Goal: Information Seeking & Learning: Learn about a topic

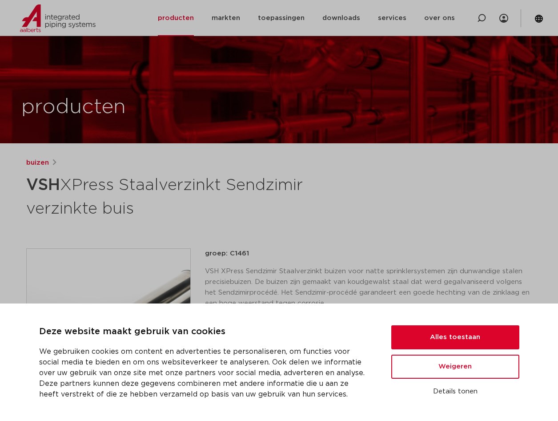
scroll to position [133, 0]
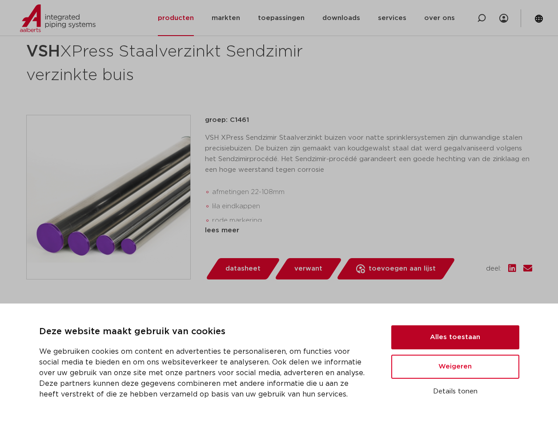
click at [416, 333] on button "Alles toestaan" at bounding box center [455, 337] width 128 height 24
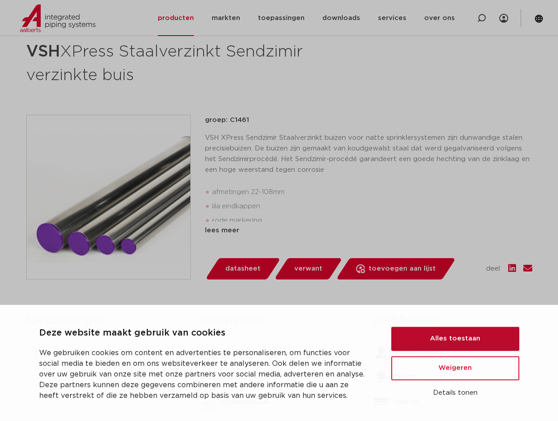
scroll to position [0, 0]
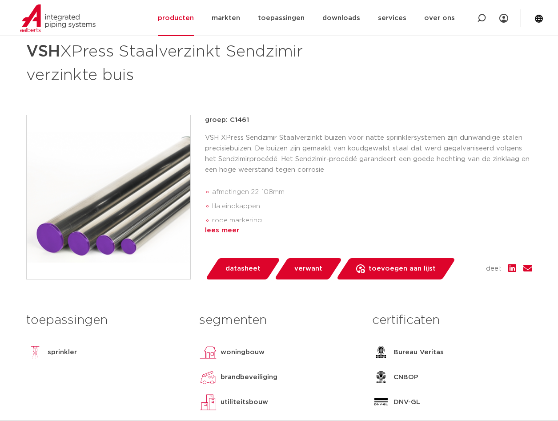
click at [219, 232] on div "lees meer" at bounding box center [368, 230] width 327 height 11
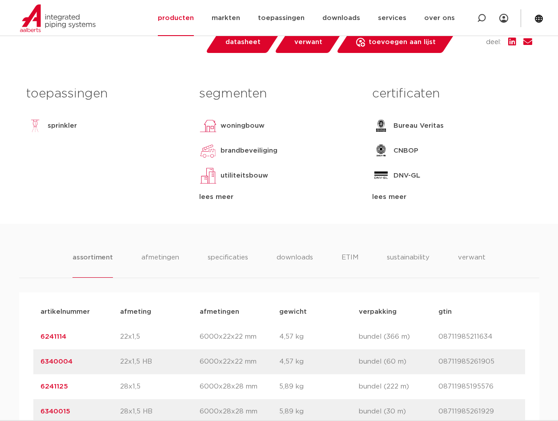
scroll to position [445, 0]
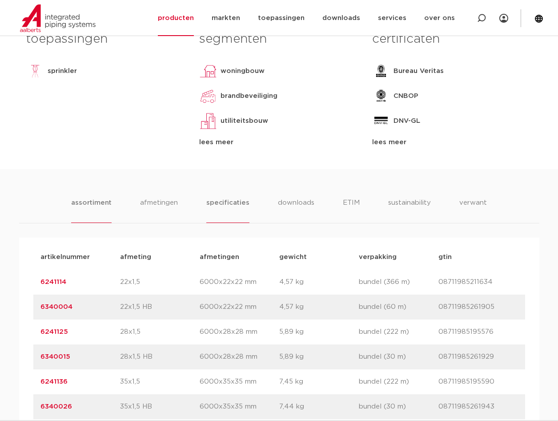
click at [217, 200] on li "specificaties" at bounding box center [227, 209] width 43 height 25
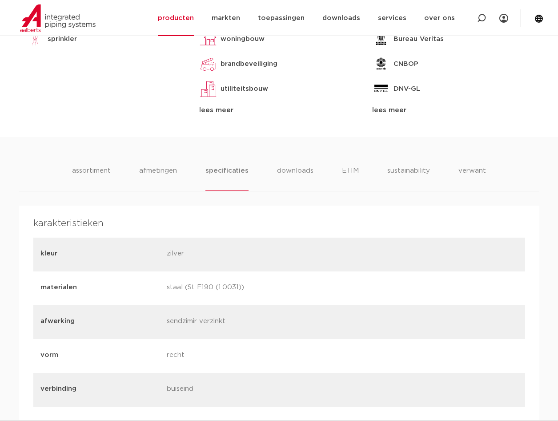
scroll to position [400, 0]
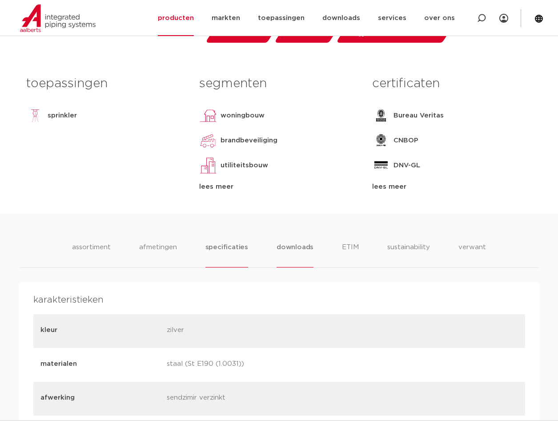
click at [285, 251] on li "downloads" at bounding box center [295, 254] width 37 height 25
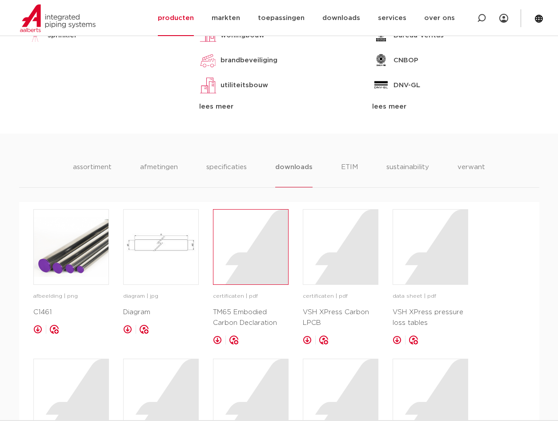
scroll to position [623, 0]
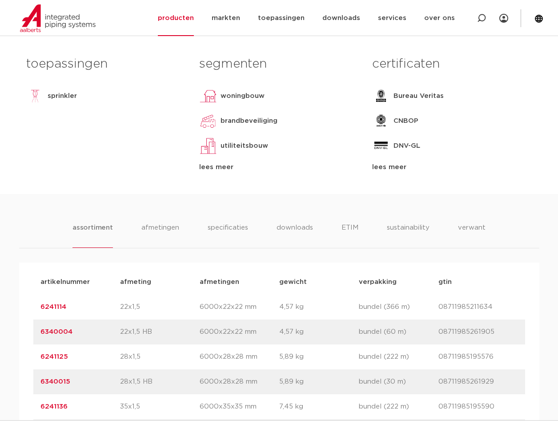
scroll to position [301, 0]
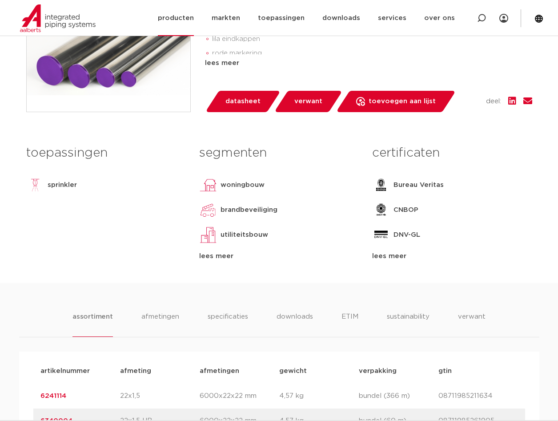
click at [192, 18] on link "producten" at bounding box center [176, 18] width 36 height 36
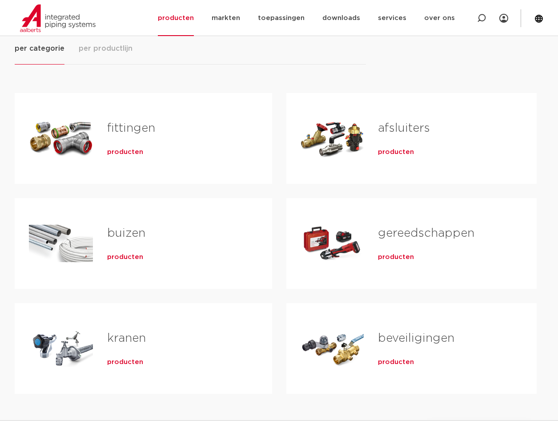
scroll to position [133, 0]
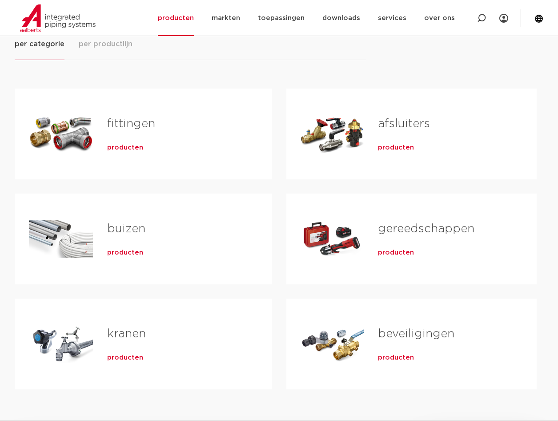
click at [72, 130] on div "Tabs. Open items met enter of spatie, sluit af met escape en navigeer met de pi…" at bounding box center [61, 134] width 64 height 62
click at [131, 148] on span "producten" at bounding box center [125, 147] width 36 height 9
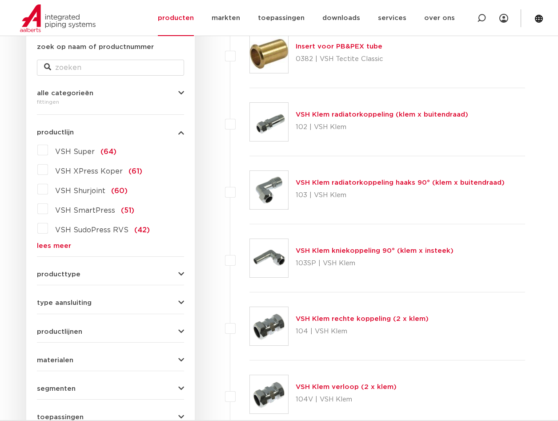
scroll to position [178, 0]
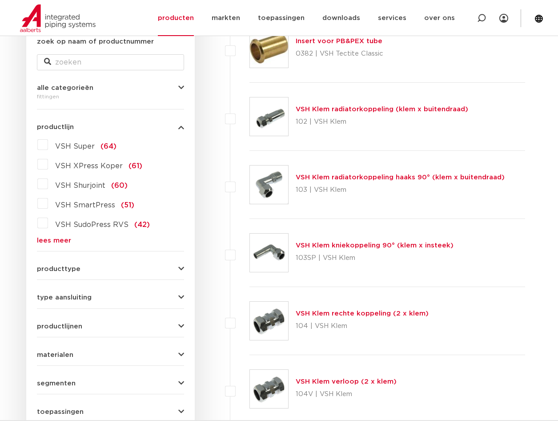
click at [48, 146] on label "VSH Super (64)" at bounding box center [82, 144] width 68 height 14
click at [0, 0] on input "VSH Super (64)" at bounding box center [0, 0] width 0 height 0
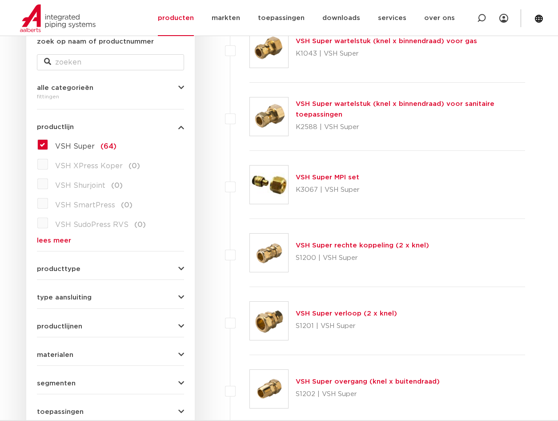
click at [48, 145] on label "VSH Super (64)" at bounding box center [82, 144] width 68 height 14
click at [0, 0] on input "VSH Super (64)" at bounding box center [0, 0] width 0 height 0
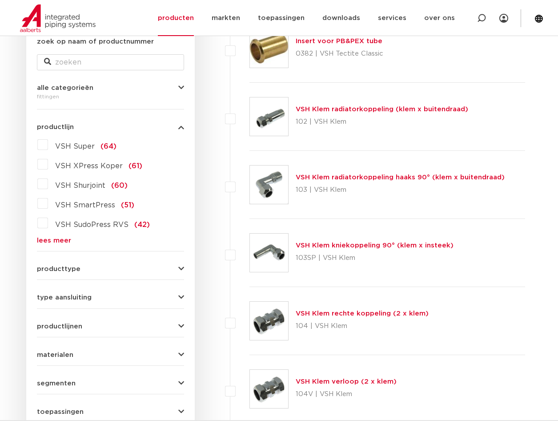
click at [65, 239] on link "lees meer" at bounding box center [110, 240] width 147 height 7
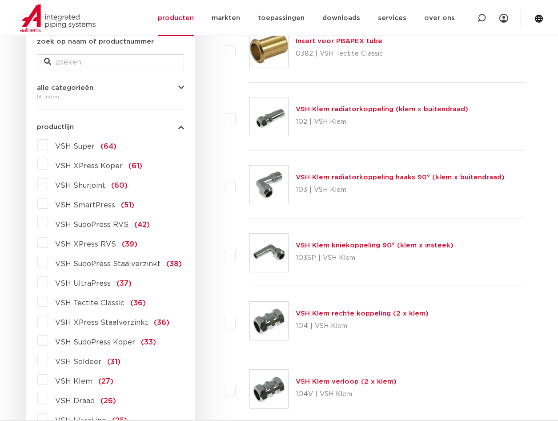
click at [67, 242] on span "VSH XPress RVS" at bounding box center [85, 244] width 61 height 7
click at [0, 0] on input "VSH XPress RVS (39)" at bounding box center [0, 0] width 0 height 0
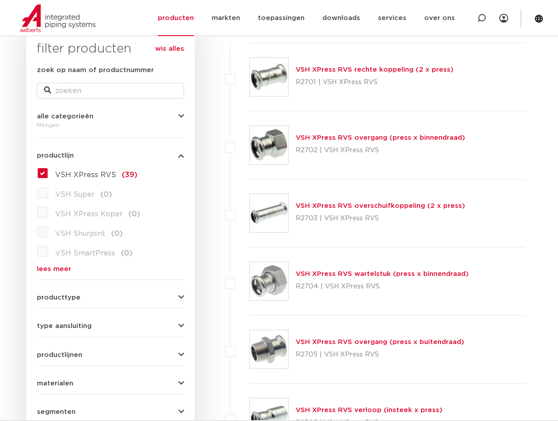
scroll to position [133, 0]
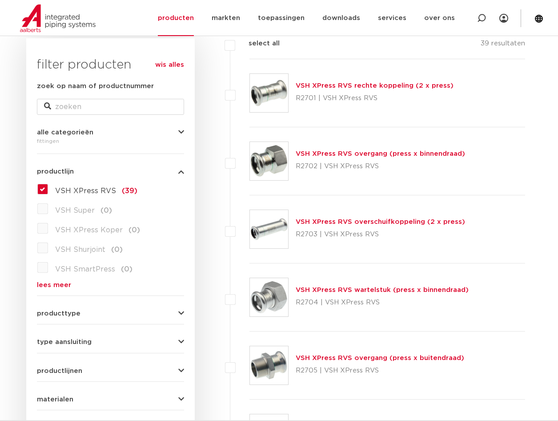
click at [258, 93] on img at bounding box center [269, 93] width 38 height 38
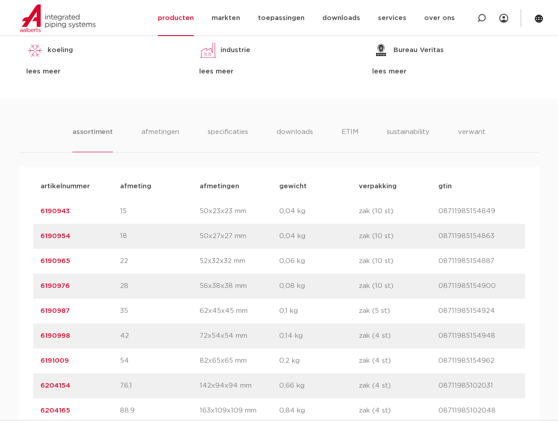
scroll to position [489, 0]
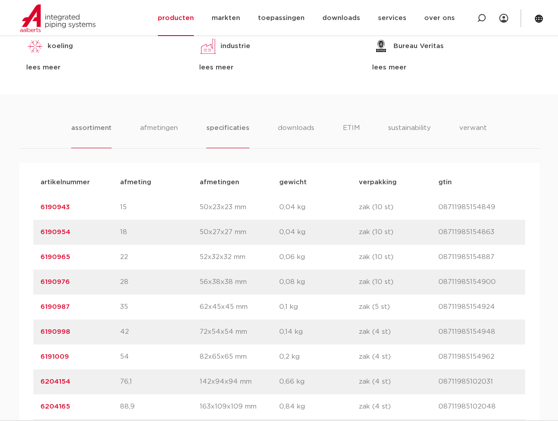
click at [214, 133] on li "specificaties" at bounding box center [227, 135] width 43 height 25
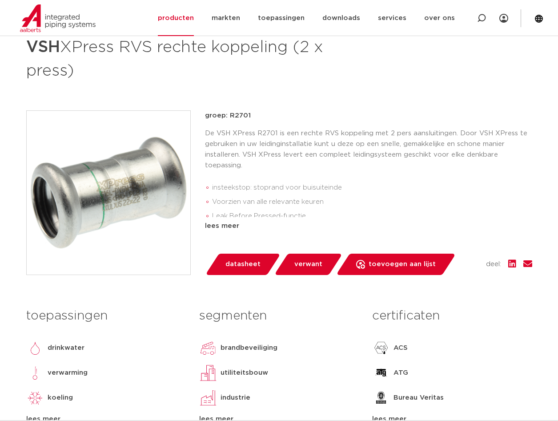
scroll to position [133, 0]
